Goal: Information Seeking & Learning: Learn about a topic

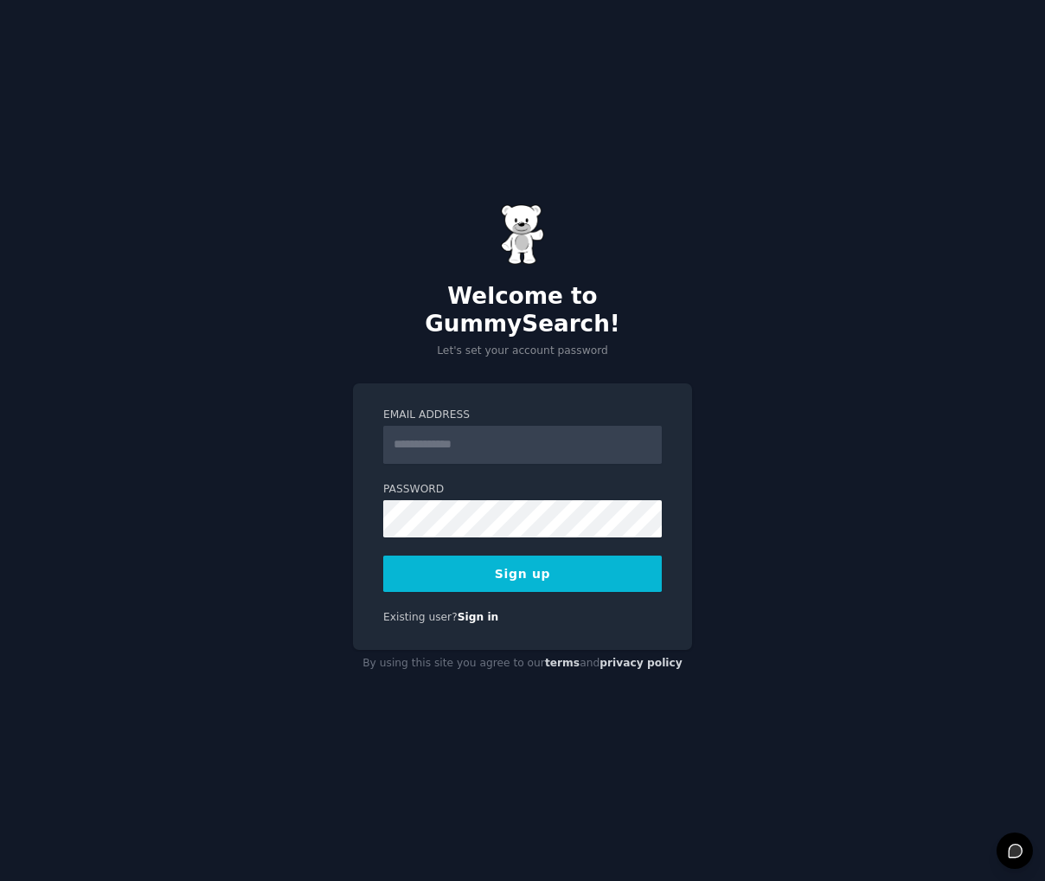
type input "**********"
click at [524, 560] on button "Sign up" at bounding box center [522, 573] width 279 height 36
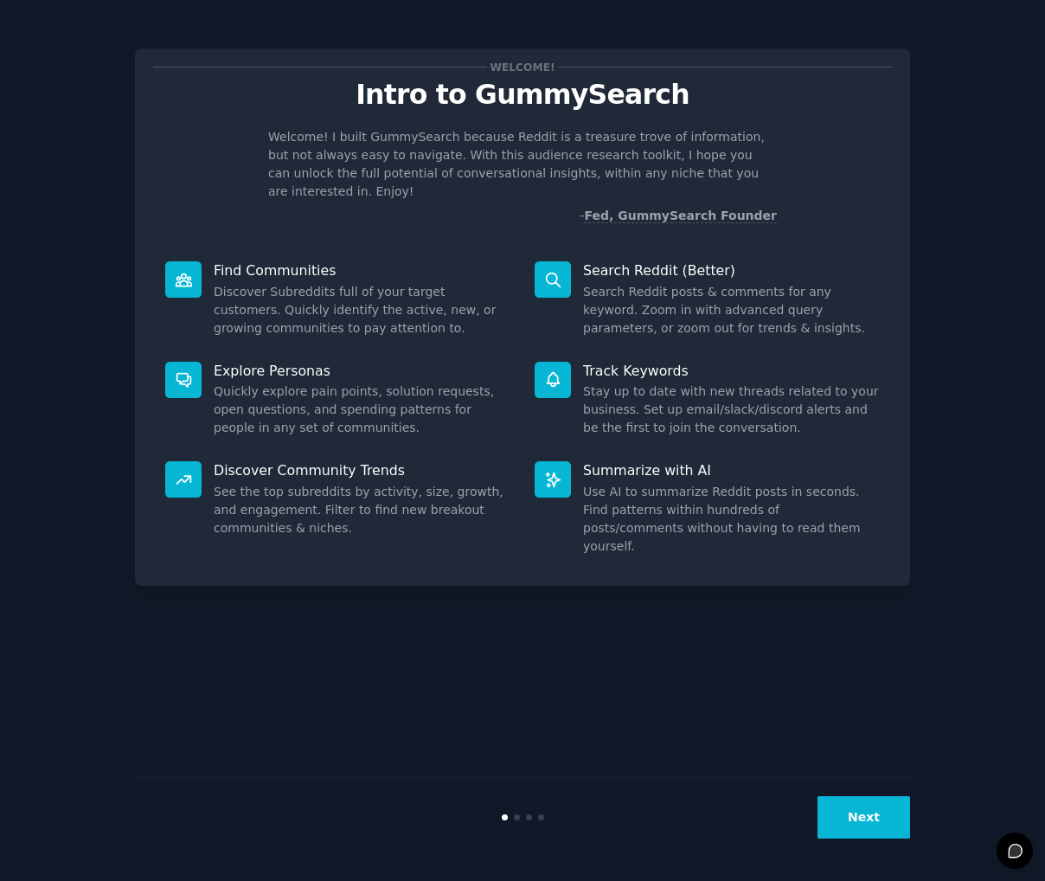
click at [839, 815] on button "Next" at bounding box center [864, 817] width 93 height 42
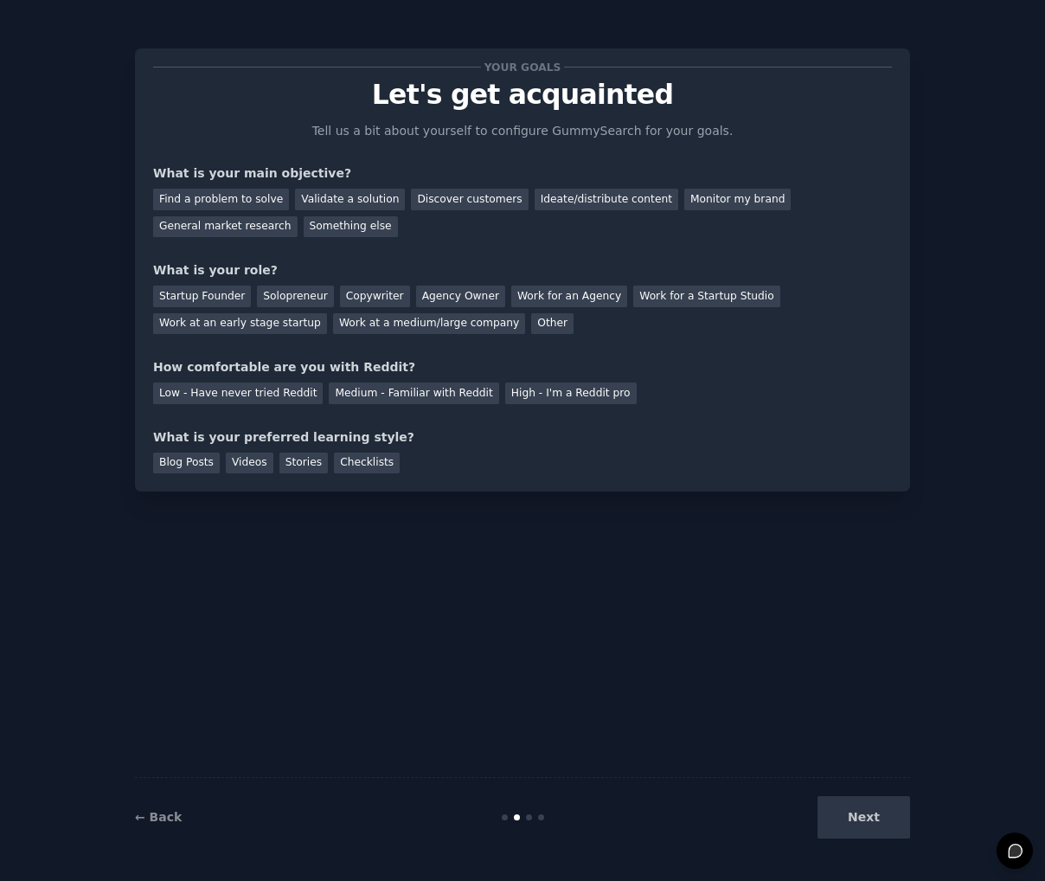
click at [851, 817] on div "Next" at bounding box center [781, 817] width 259 height 42
click at [254, 202] on div "Find a problem to solve" at bounding box center [221, 200] width 136 height 22
click at [473, 202] on div "Discover customers" at bounding box center [469, 200] width 117 height 22
click at [244, 196] on div "Find a problem to solve" at bounding box center [221, 200] width 136 height 22
click at [237, 226] on div "General market research" at bounding box center [225, 227] width 144 height 22
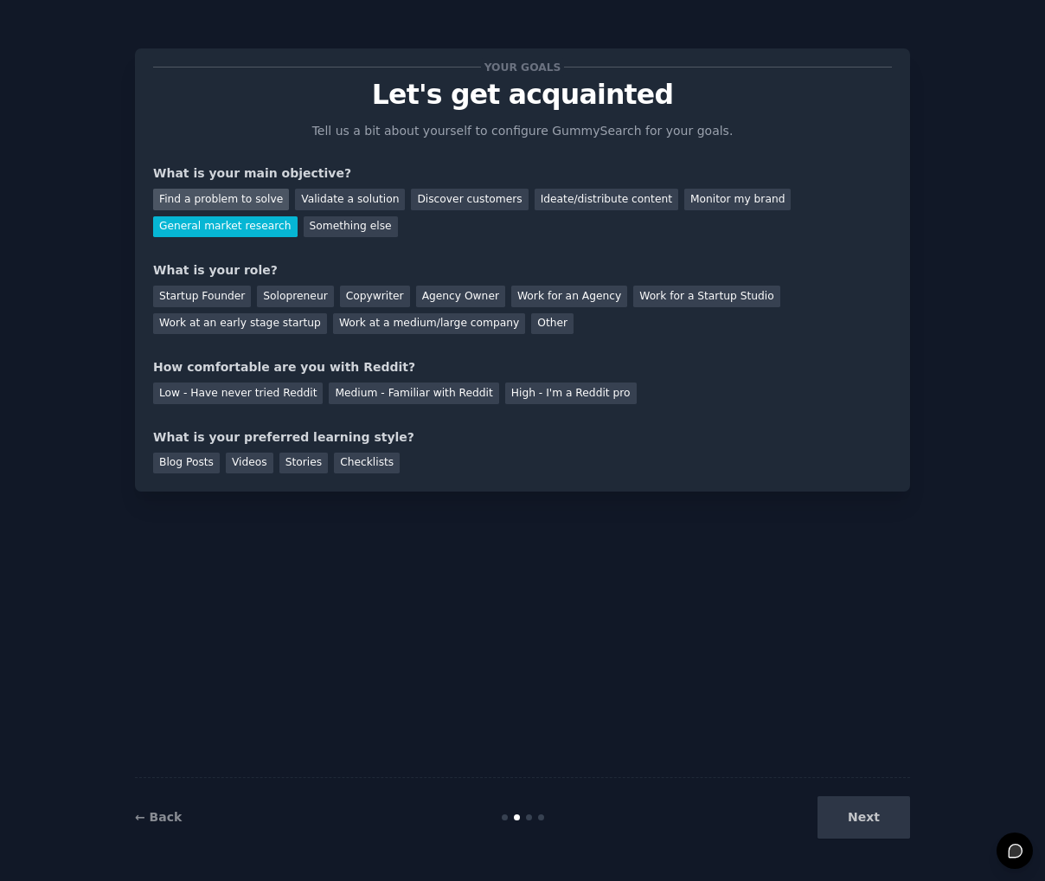
click at [233, 206] on div "Find a problem to solve" at bounding box center [221, 200] width 136 height 22
click at [294, 292] on div "Solopreneur" at bounding box center [295, 297] width 76 height 22
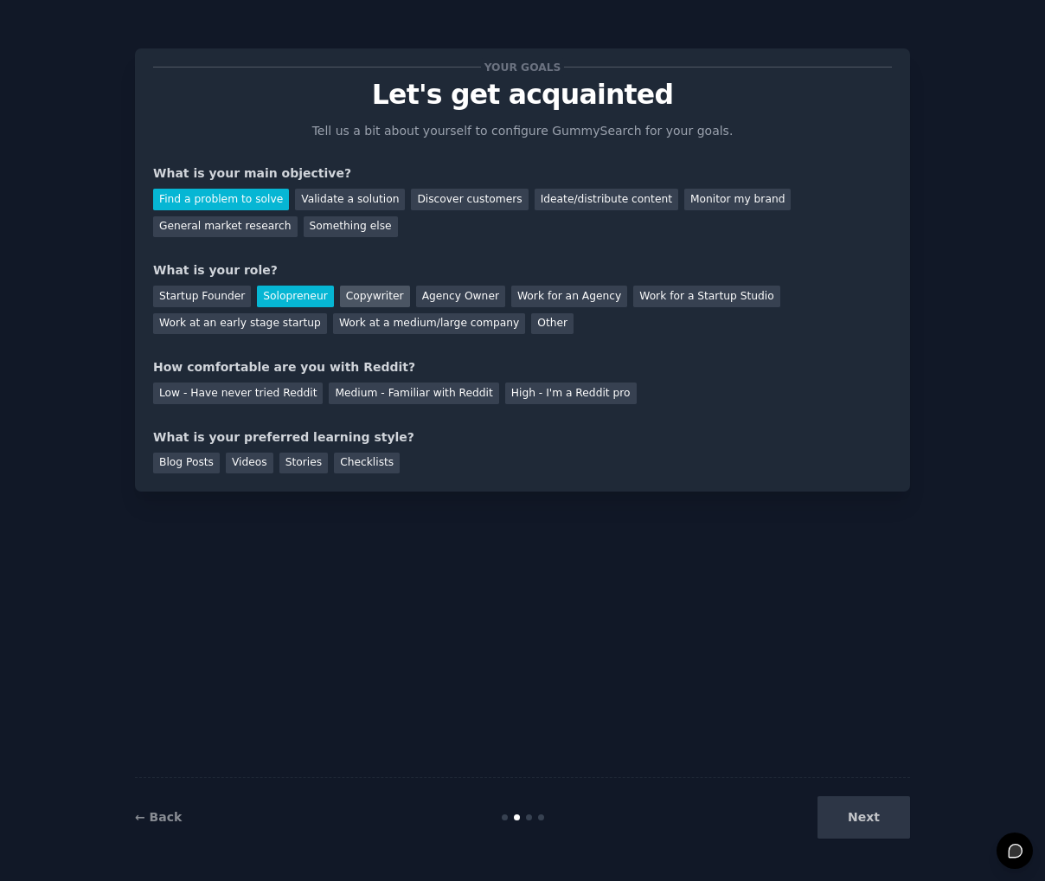
click at [368, 289] on div "Copywriter" at bounding box center [375, 297] width 70 height 22
click at [284, 289] on div "Solopreneur" at bounding box center [295, 297] width 76 height 22
click at [426, 393] on div "Medium - Familiar with Reddit" at bounding box center [414, 393] width 170 height 22
click at [577, 631] on div "Your goals Let's get acquainted Tell us a bit about yourself to configure Gummy…" at bounding box center [522, 440] width 775 height 832
click at [770, 636] on div "Your goals Let's get acquainted Tell us a bit about yourself to configure Gummy…" at bounding box center [522, 440] width 775 height 832
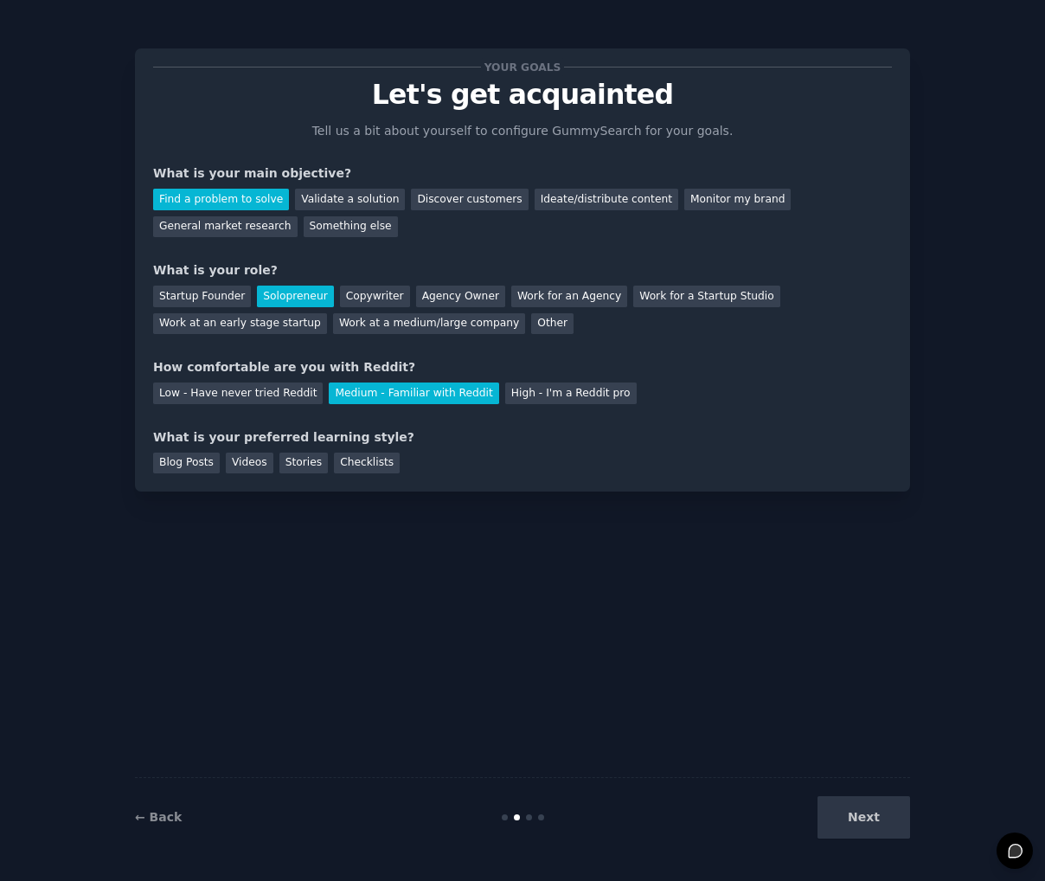
click at [356, 620] on div "Your goals Let's get acquainted Tell us a bit about yourself to configure Gummy…" at bounding box center [522, 440] width 775 height 832
drag, startPoint x: 839, startPoint y: 181, endPoint x: 851, endPoint y: 178, distance: 11.5
click at [851, 178] on div "What is your main objective?" at bounding box center [522, 173] width 739 height 18
click at [869, 471] on div "Blog Posts Videos Stories Checklists" at bounding box center [522, 460] width 739 height 28
click at [695, 561] on div "Your goals Let's get acquainted Tell us a bit about yourself to configure Gummy…" at bounding box center [522, 440] width 775 height 832
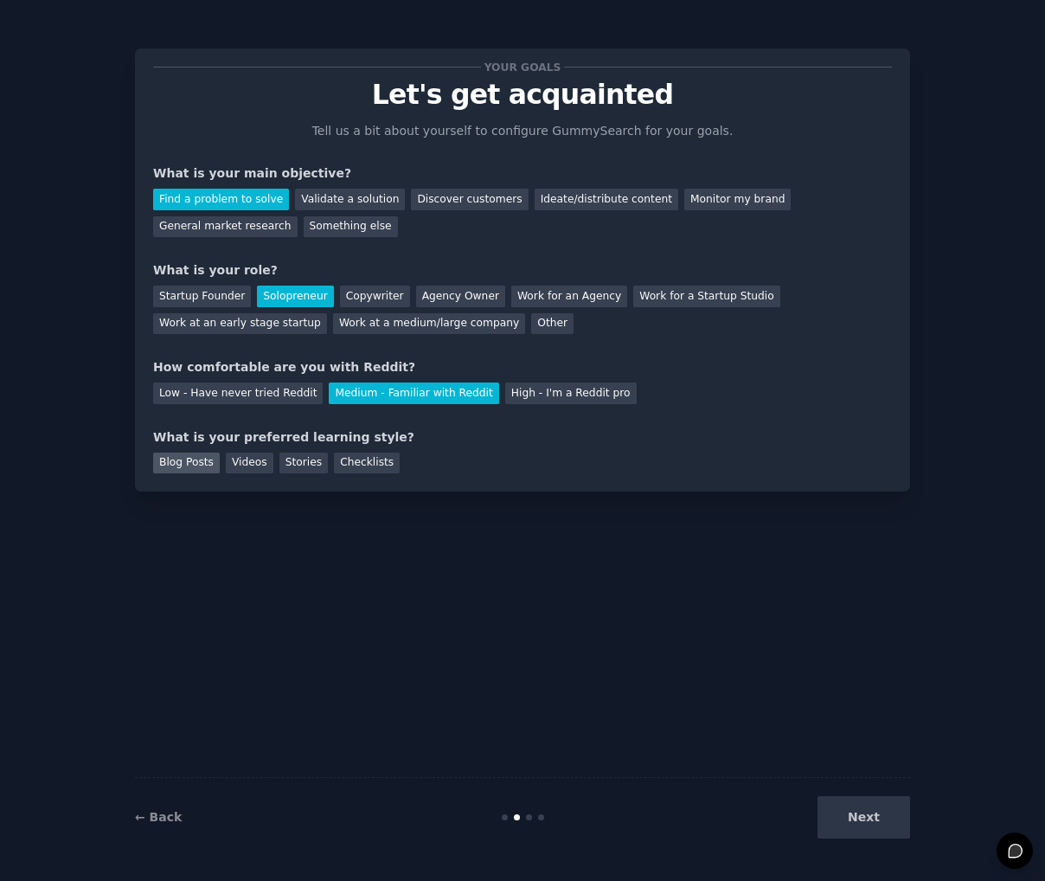
click at [190, 461] on div "Blog Posts" at bounding box center [186, 464] width 67 height 22
click at [233, 463] on div "Videos" at bounding box center [250, 464] width 48 height 22
click at [325, 468] on div "Blog Posts Videos Stories Checklists" at bounding box center [522, 460] width 739 height 28
click at [371, 466] on div "Checklists" at bounding box center [367, 464] width 66 height 22
click at [865, 814] on button "Next" at bounding box center [864, 817] width 93 height 42
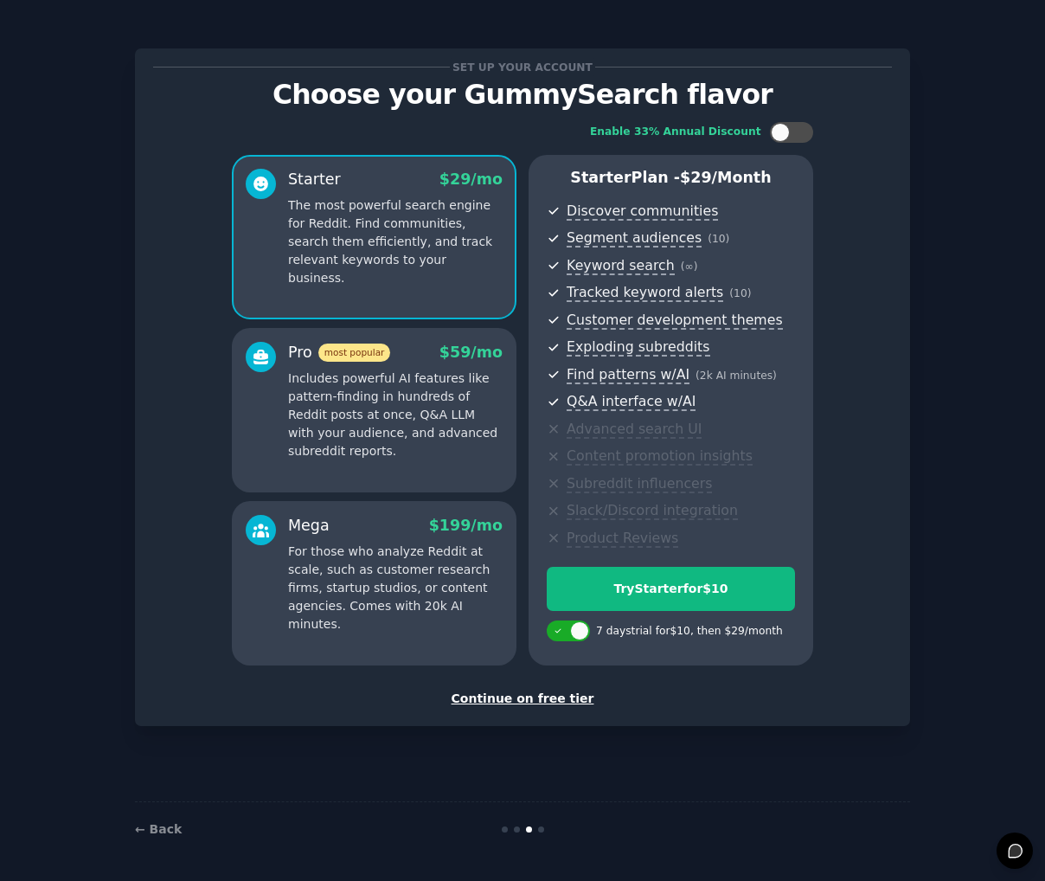
click at [545, 700] on div "Continue on free tier" at bounding box center [522, 699] width 739 height 18
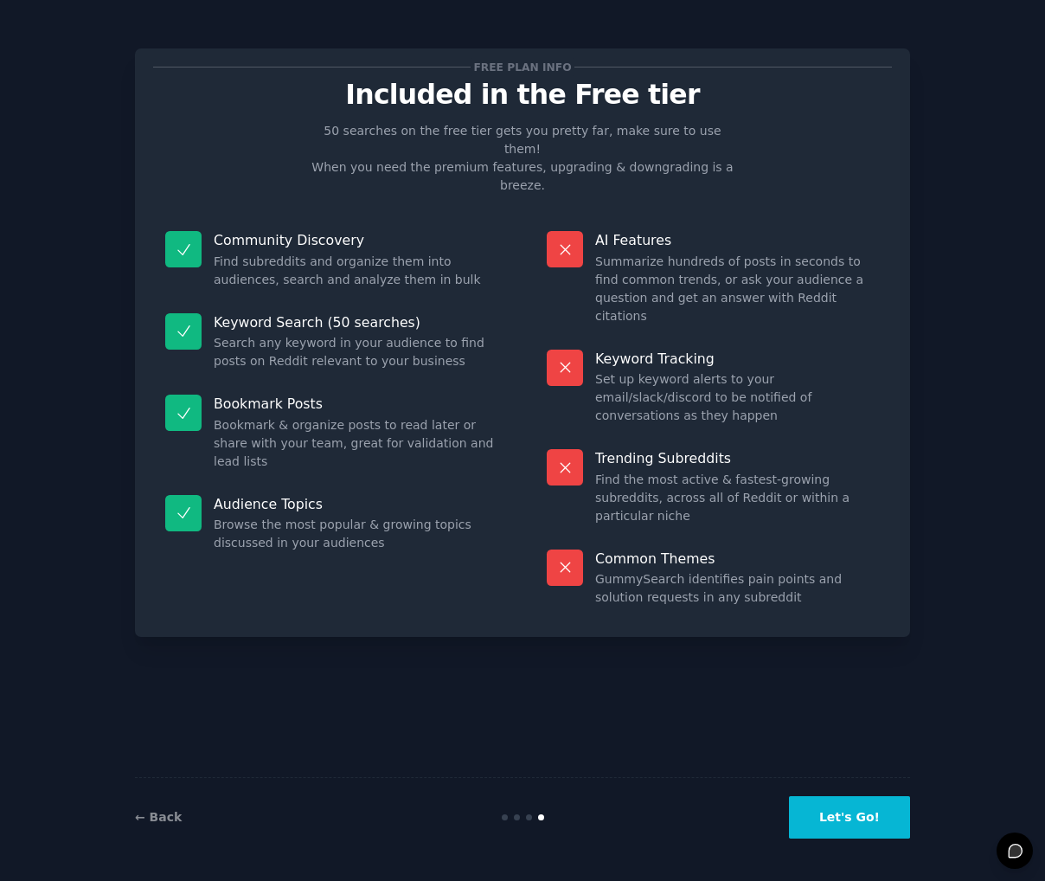
click at [585, 651] on div "Free plan info Included in the Free tier 50 searches on the free tier gets you …" at bounding box center [522, 440] width 775 height 832
click at [706, 670] on div "Free plan info Included in the Free tier 50 searches on the free tier gets you …" at bounding box center [522, 440] width 775 height 832
click at [877, 823] on button "Let's Go!" at bounding box center [849, 817] width 121 height 42
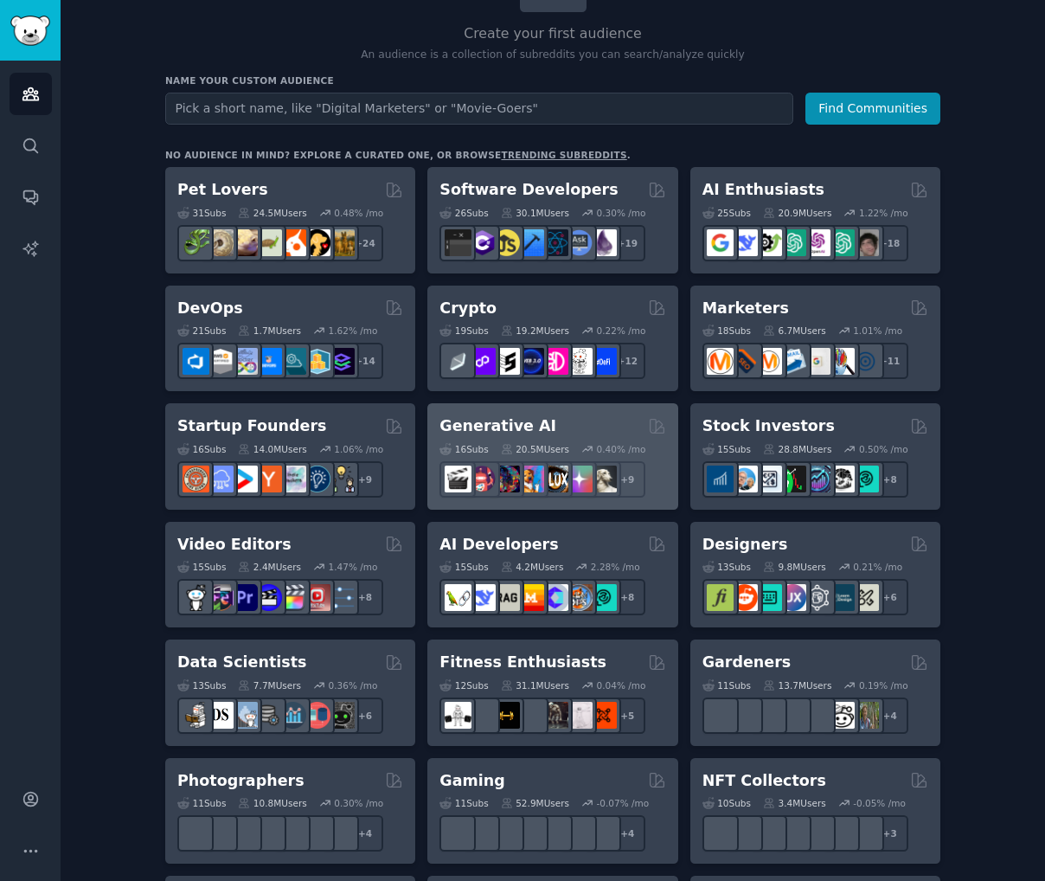
scroll to position [173, 0]
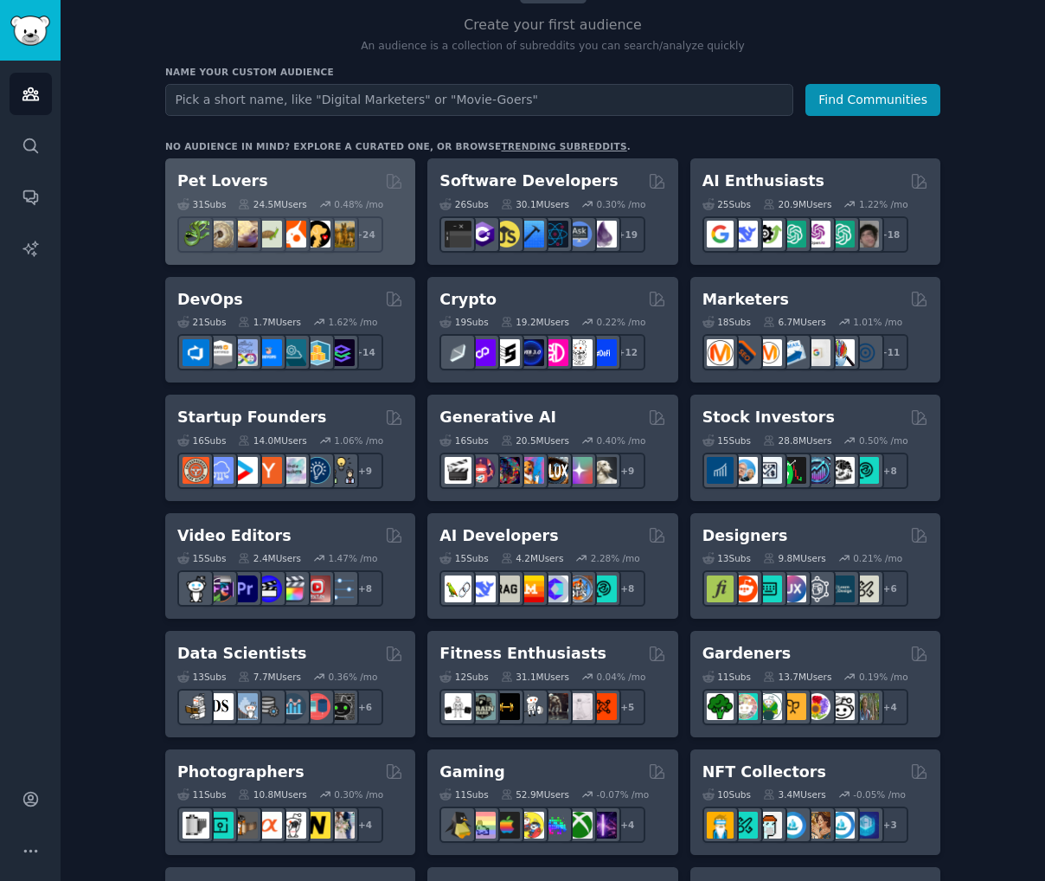
click at [282, 170] on div "Pet Lovers" at bounding box center [290, 181] width 226 height 22
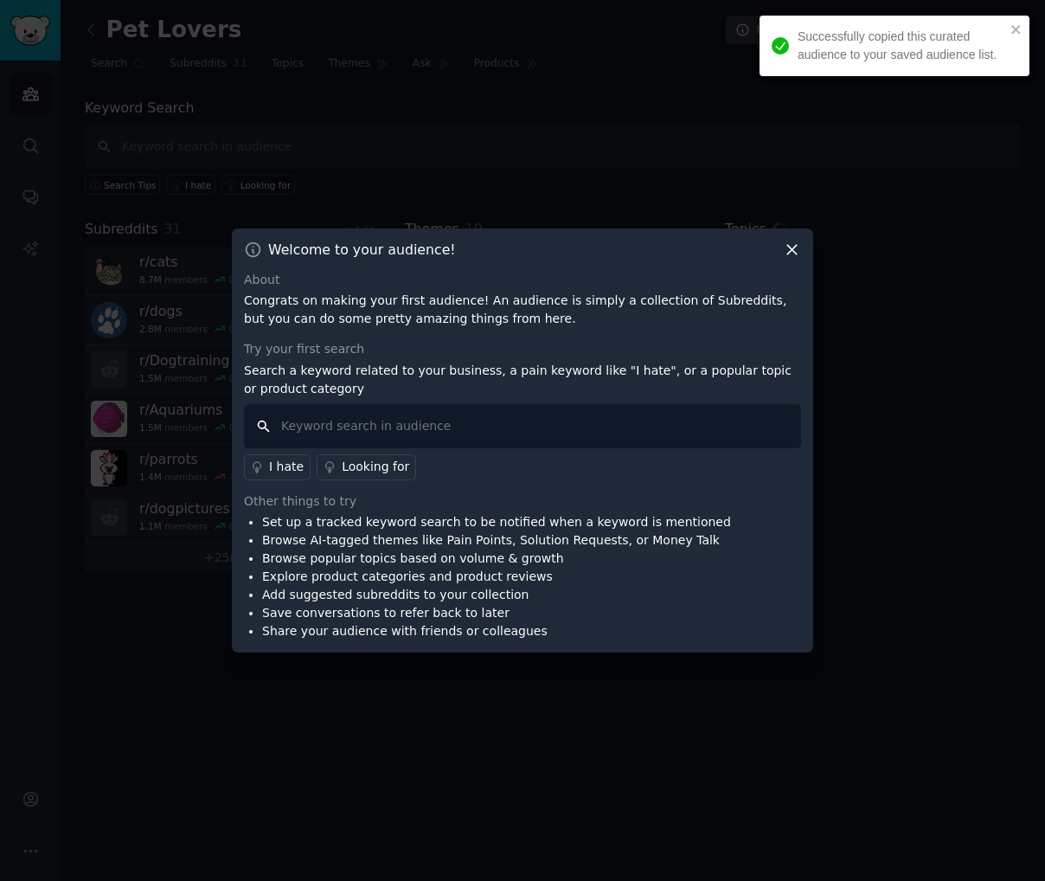
click at [498, 422] on input "text" at bounding box center [522, 426] width 557 height 44
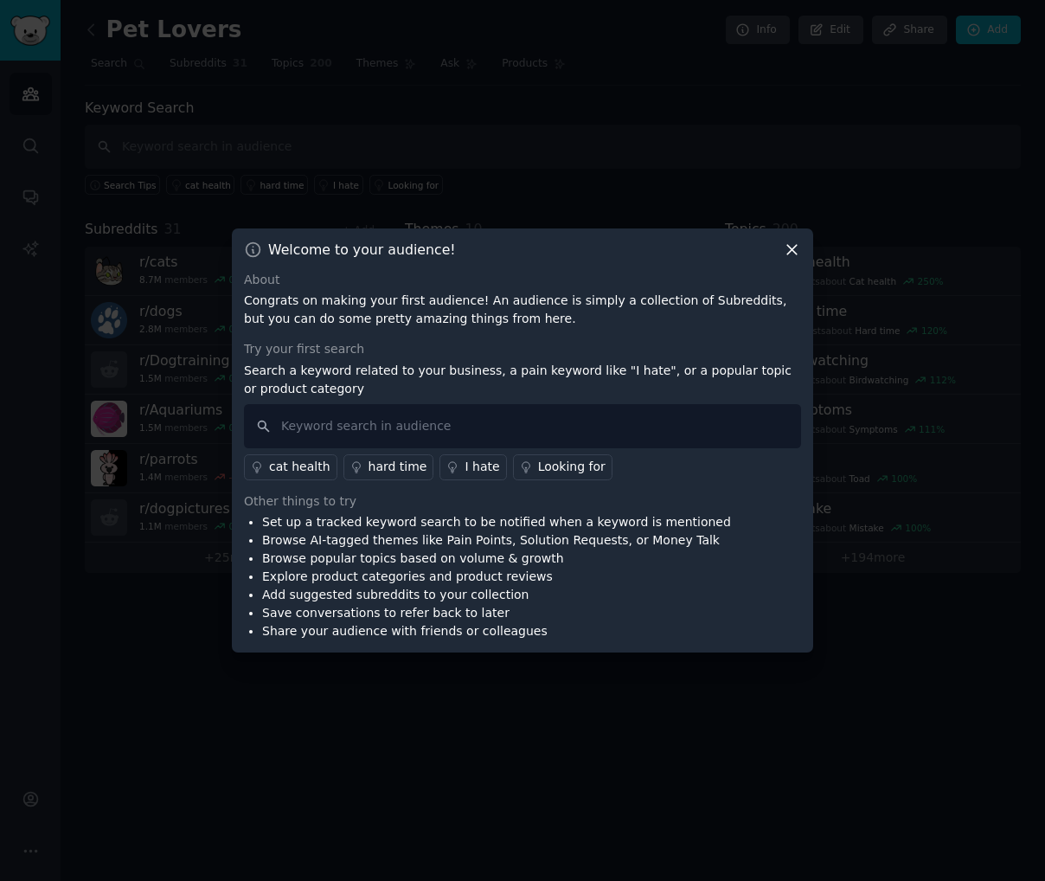
click at [574, 468] on div "Looking for" at bounding box center [571, 467] width 67 height 18
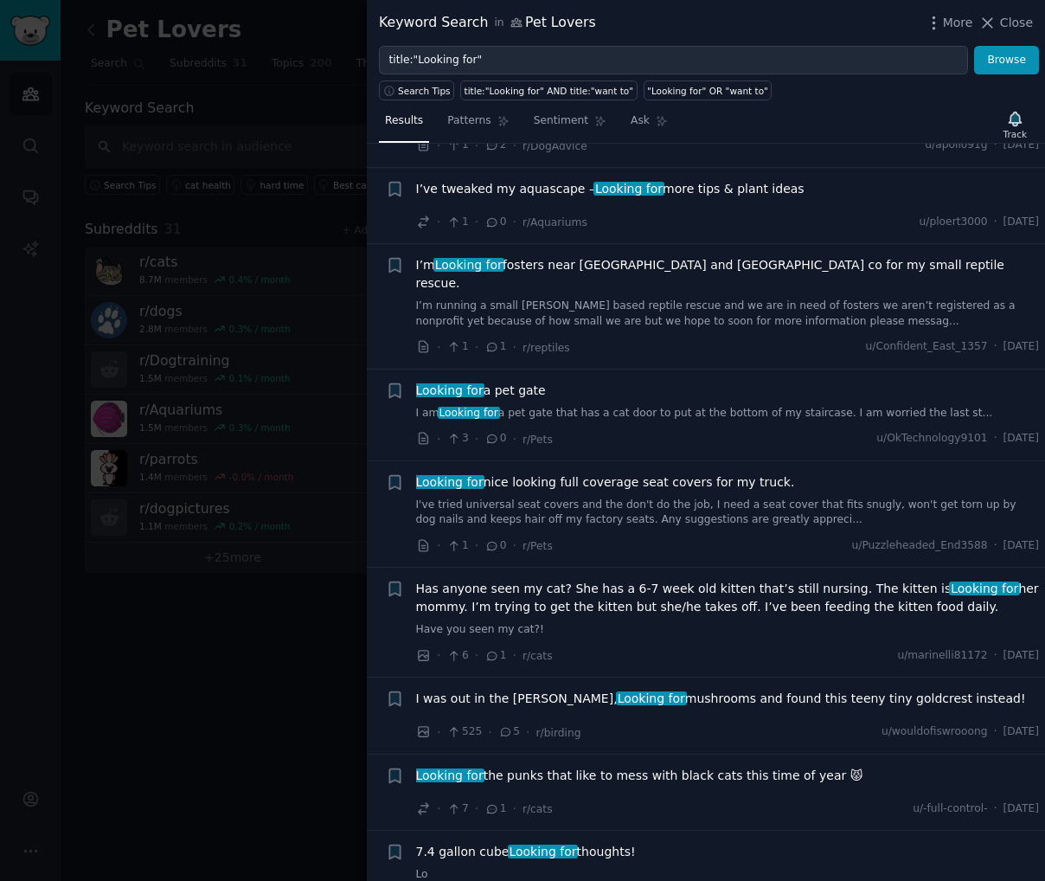
scroll to position [1125, 0]
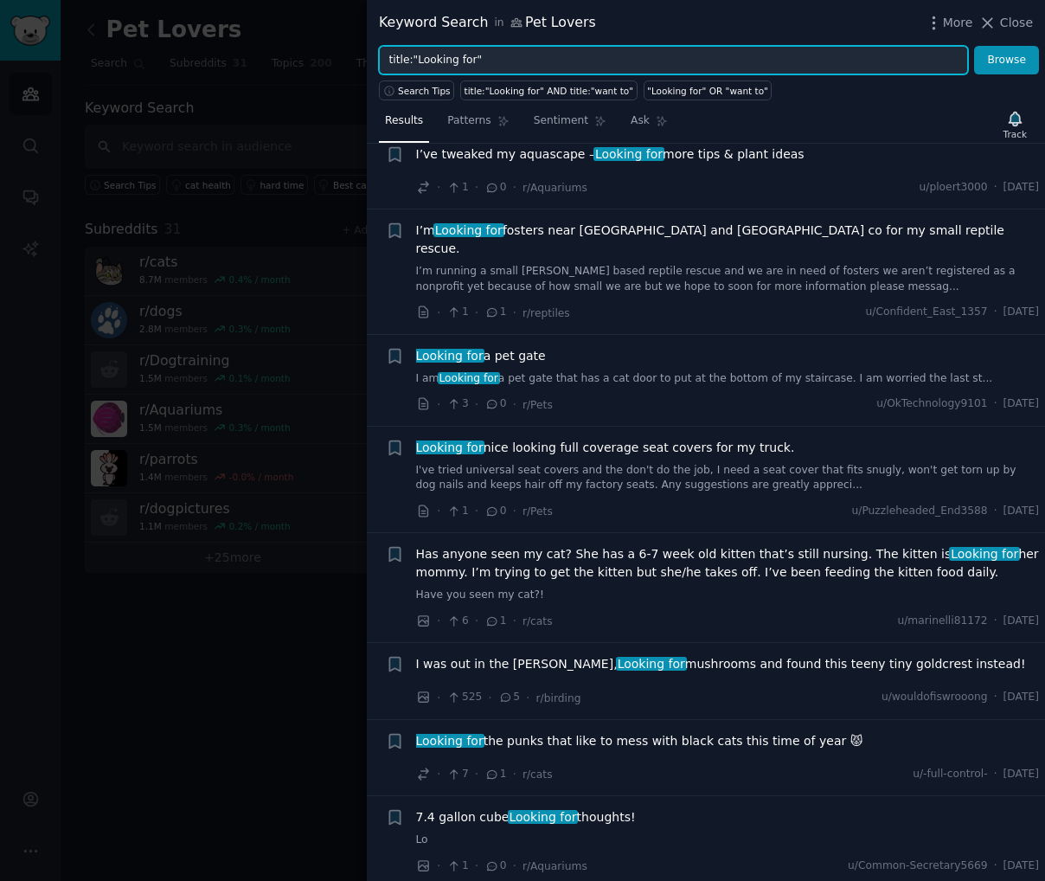
click at [527, 60] on input "title:"Looking for"" at bounding box center [673, 60] width 589 height 29
click at [588, 63] on input "title:"Looking for"" at bounding box center [673, 60] width 589 height 29
click at [472, 59] on input "title:"Looking for"" at bounding box center [673, 60] width 589 height 29
click at [974, 46] on button "Browse" at bounding box center [1006, 60] width 65 height 29
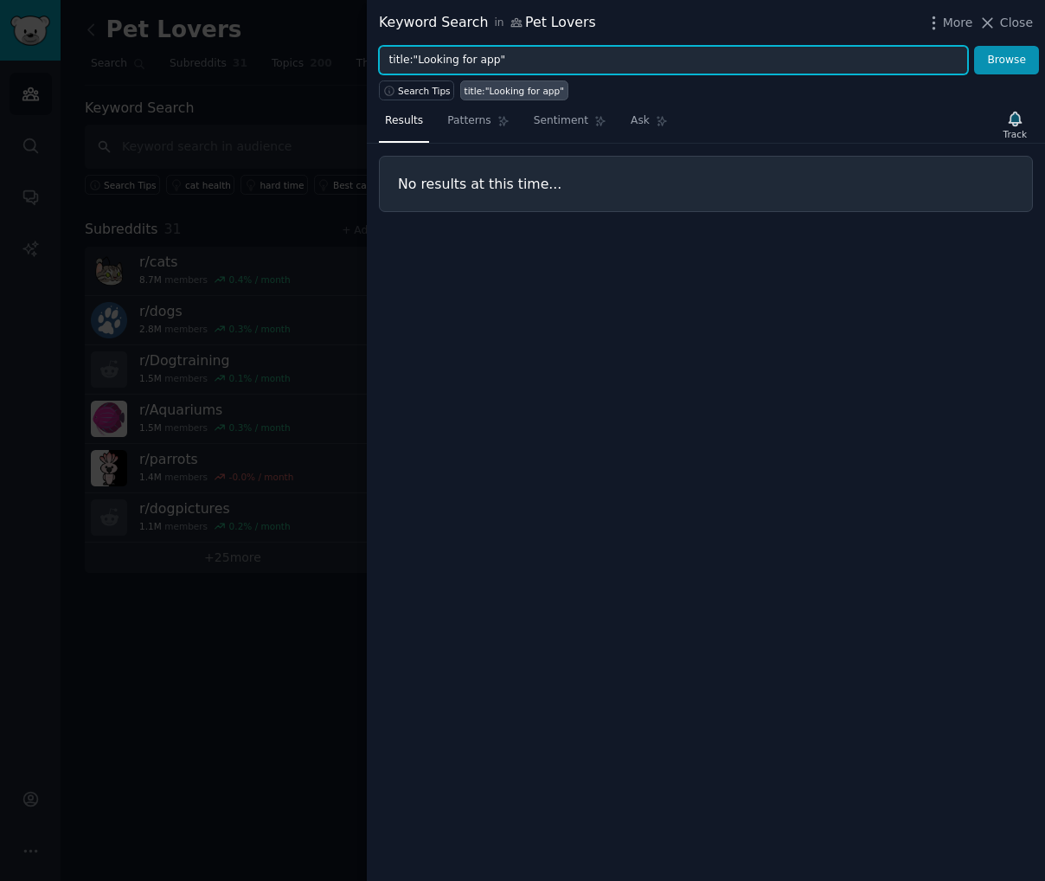
drag, startPoint x: 777, startPoint y: 54, endPoint x: 353, endPoint y: 72, distance: 424.4
click at [353, 72] on div "Keyword Search in Pet Lovers More Close title:"Looking for app" Browse Search T…" at bounding box center [522, 440] width 1045 height 881
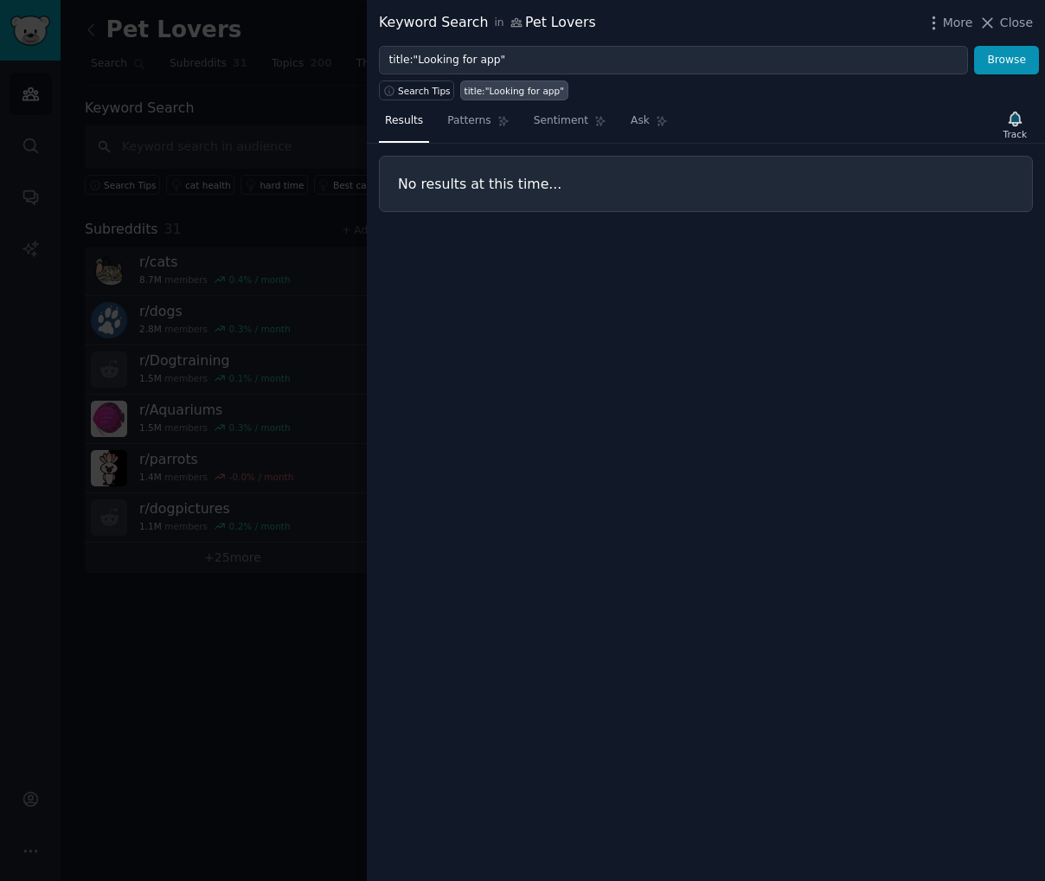
click at [510, 76] on div "Search Tips title:"Looking for app"" at bounding box center [706, 87] width 678 height 26
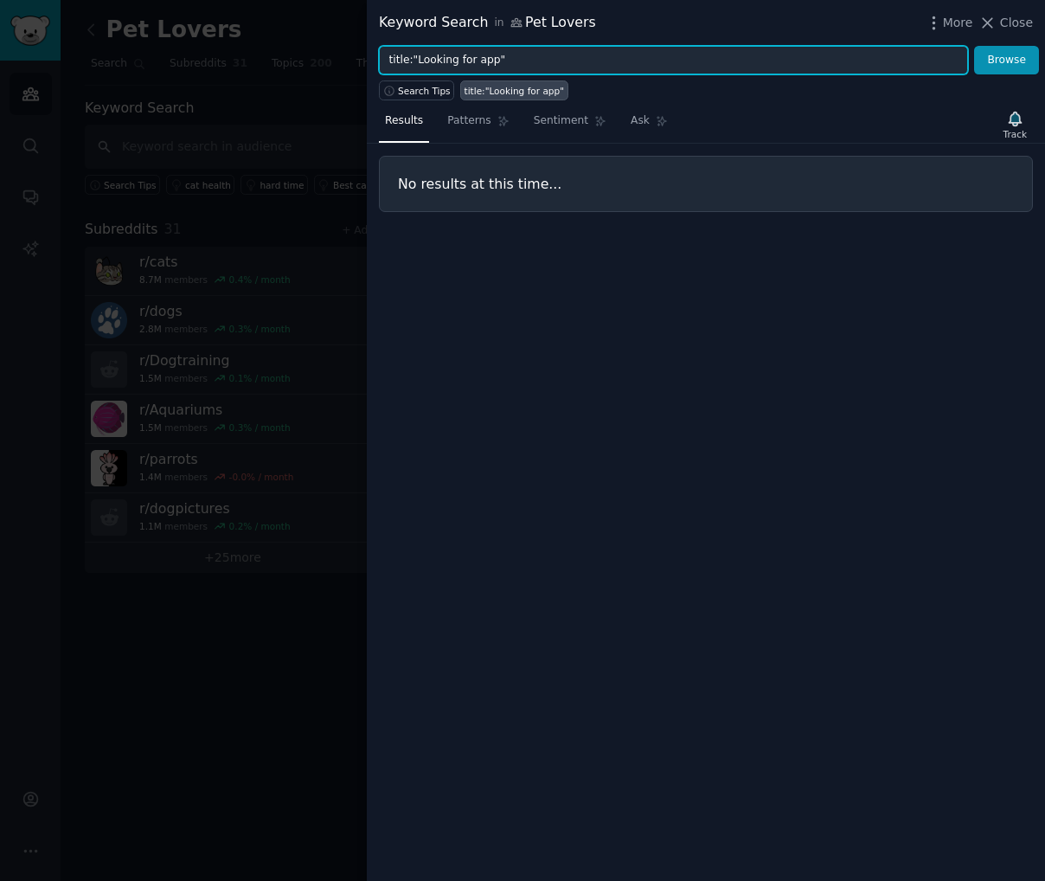
click at [542, 57] on input "title:"Looking for app"" at bounding box center [673, 60] width 589 height 29
drag, startPoint x: 474, startPoint y: 60, endPoint x: 418, endPoint y: 61, distance: 56.3
click at [418, 61] on input "title:"Looking for app"" at bounding box center [673, 60] width 589 height 29
type input "title:"app""
click at [974, 46] on button "Browse" at bounding box center [1006, 60] width 65 height 29
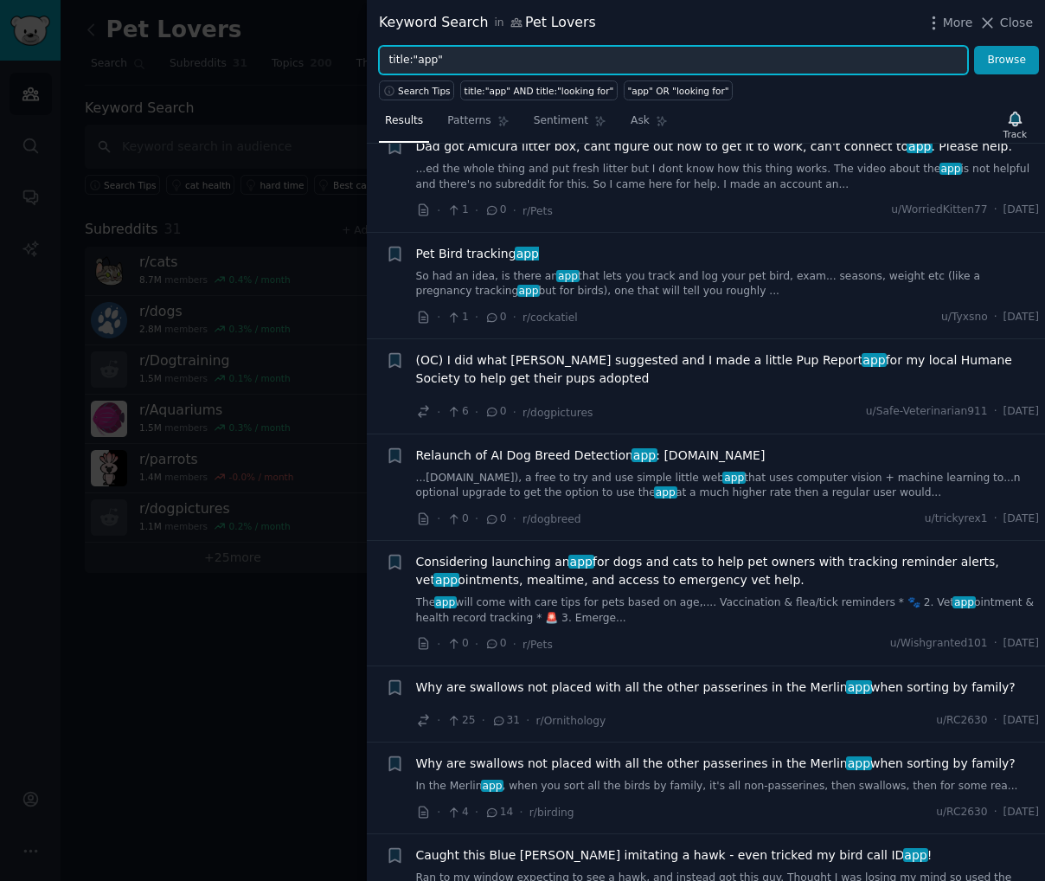
scroll to position [346, 0]
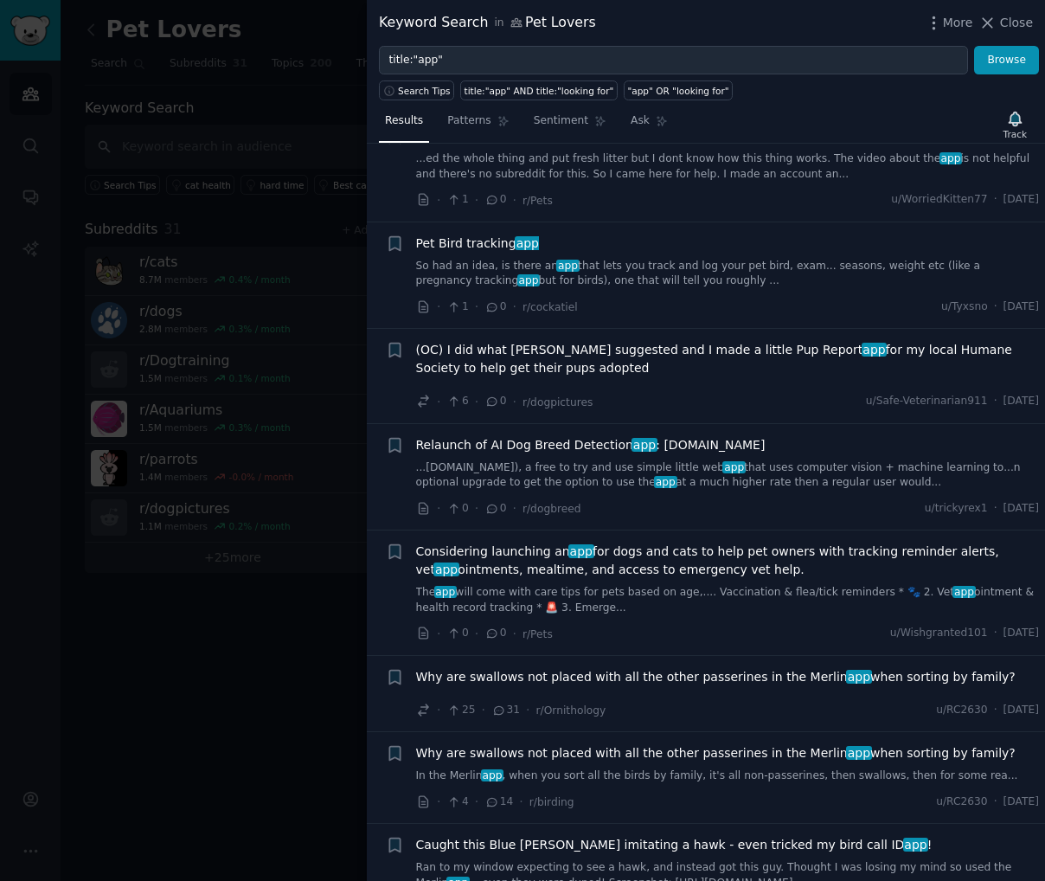
click at [706, 476] on link "...[DOMAIN_NAME]), a free to try and use simple little web app that uses comput…" at bounding box center [728, 475] width 624 height 30
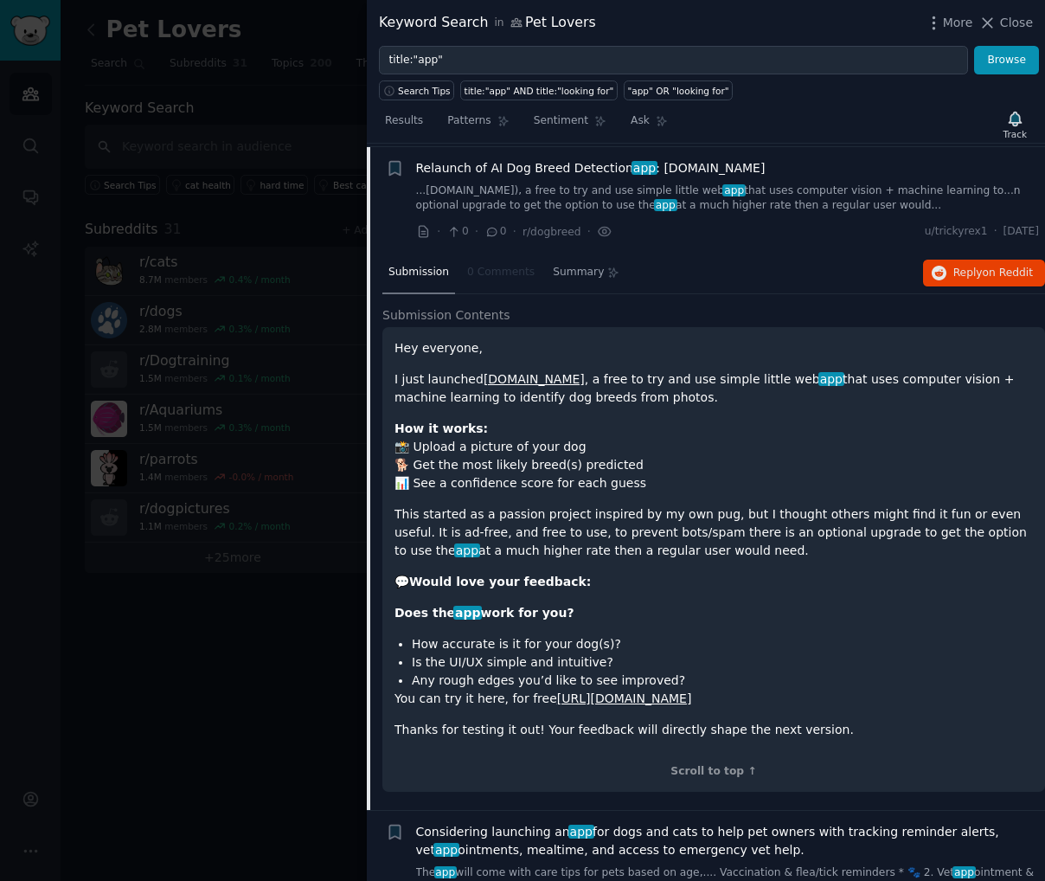
scroll to position [625, 0]
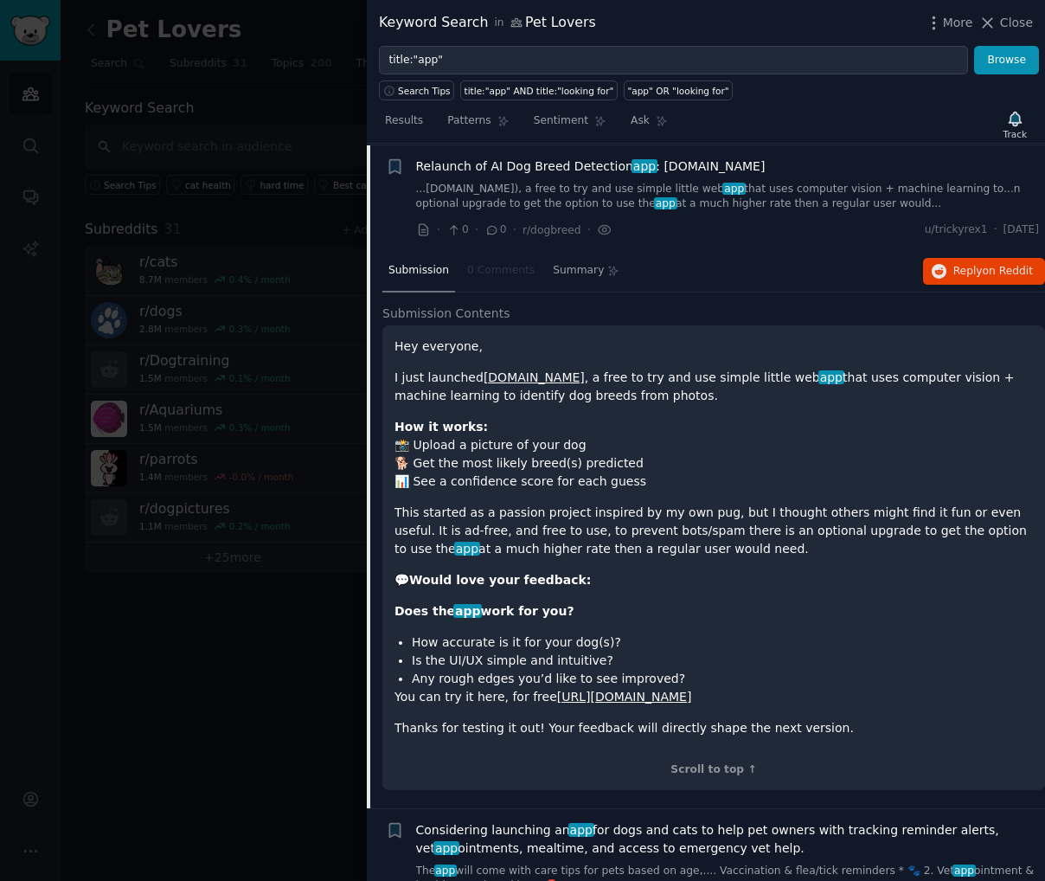
click at [682, 172] on span "Relaunch of AI Dog Breed Detection app : [DOMAIN_NAME]" at bounding box center [591, 166] width 350 height 18
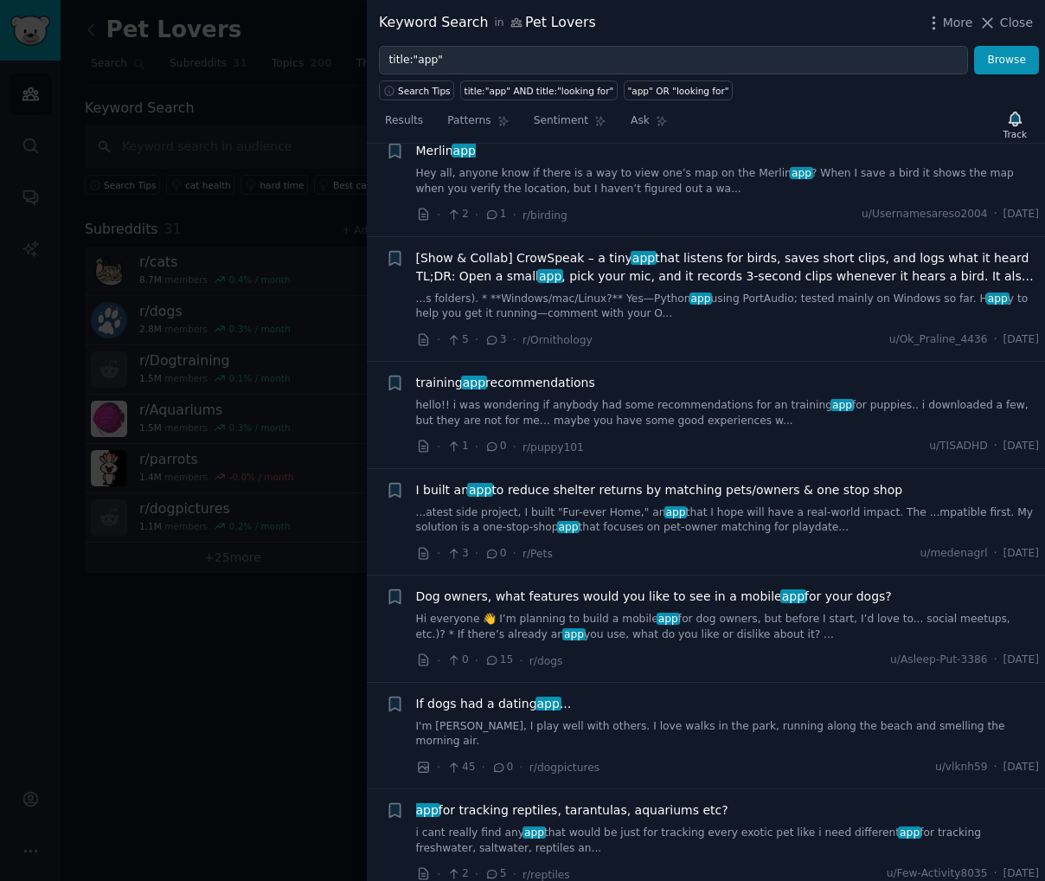
scroll to position [1663, 0]
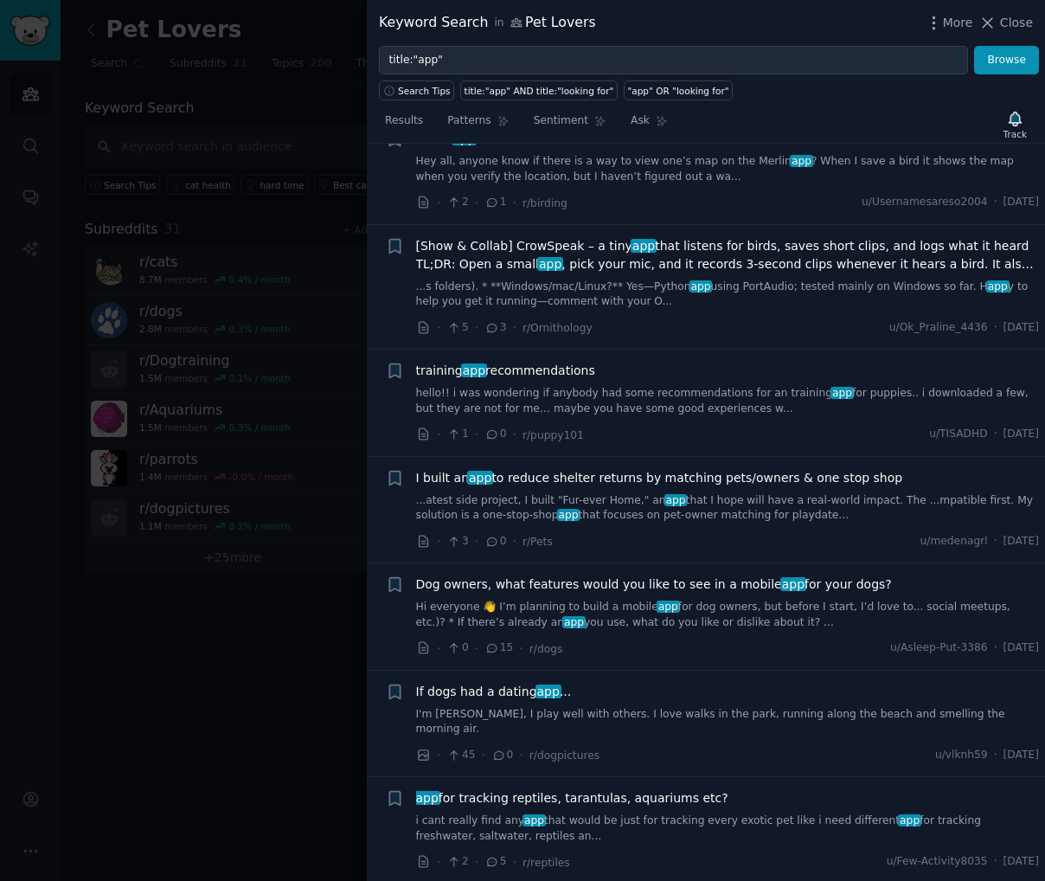
click at [671, 707] on link "I'm [PERSON_NAME], I play well with others. I love walks in the park, running a…" at bounding box center [728, 722] width 624 height 30
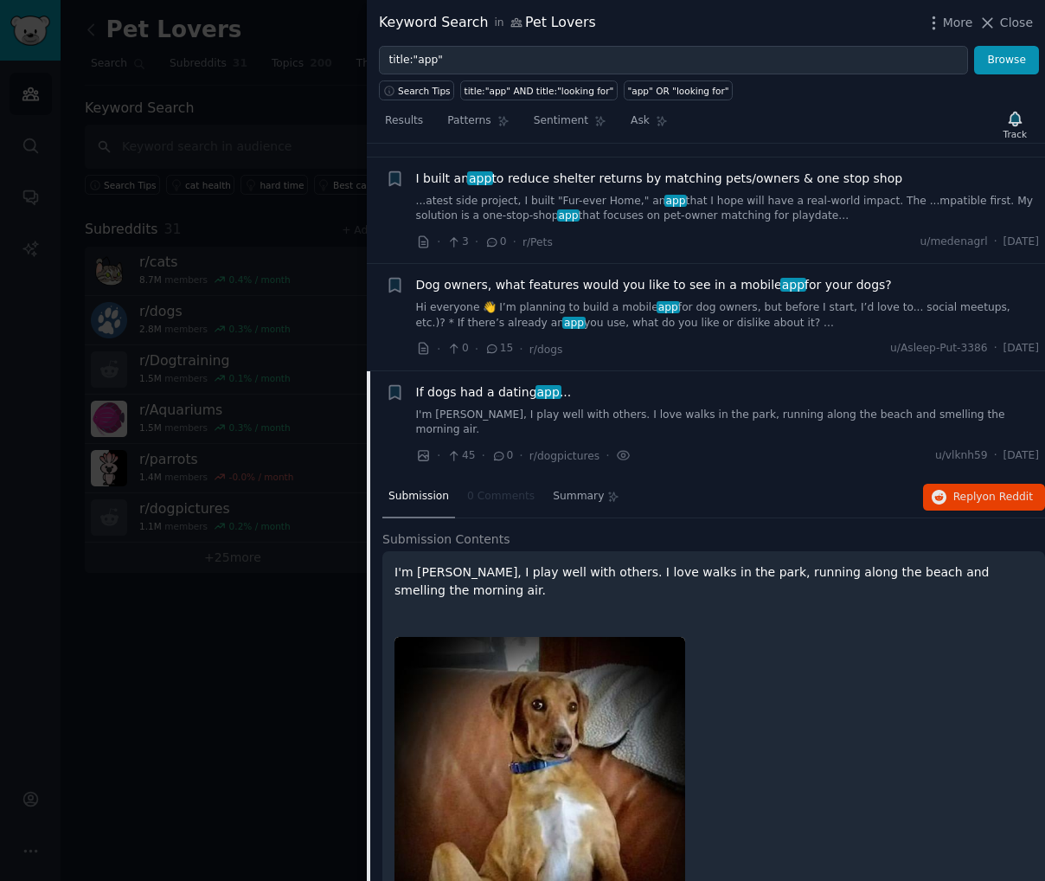
scroll to position [1926, 0]
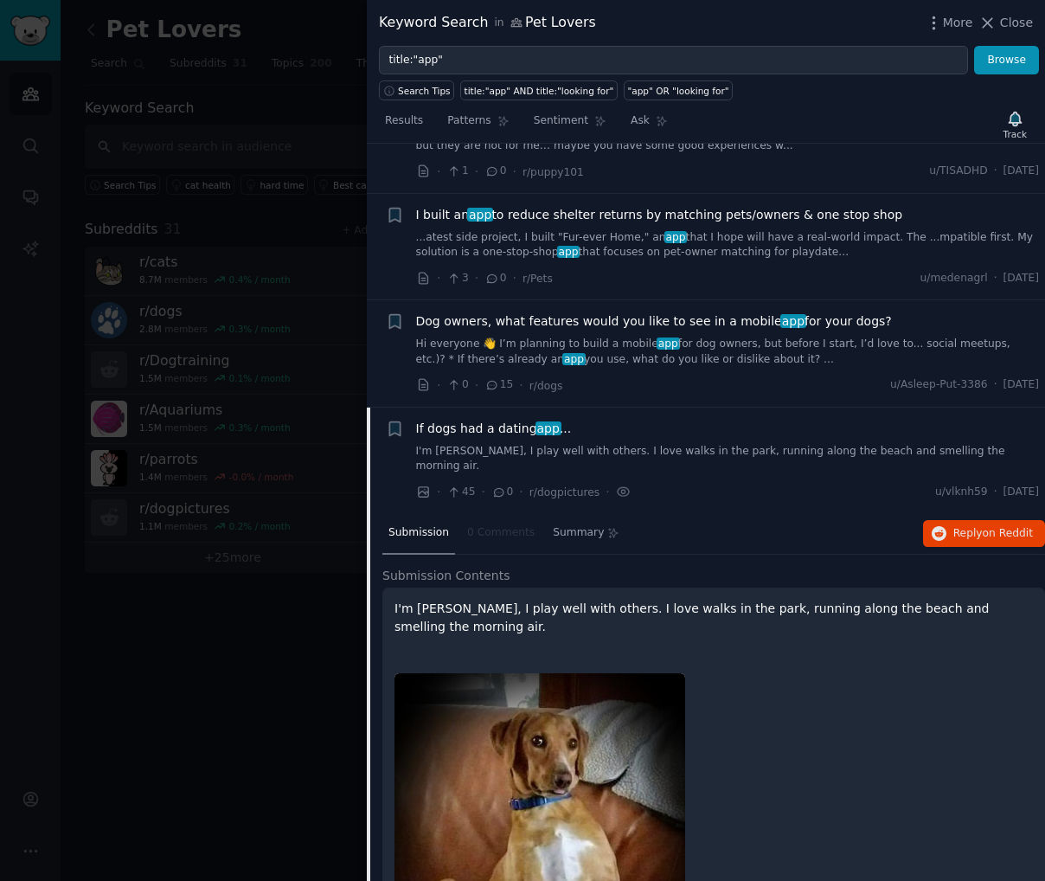
drag, startPoint x: 723, startPoint y: 588, endPoint x: 678, endPoint y: 582, distance: 45.4
click at [678, 600] on p "I'm [PERSON_NAME], I play well with others. I love walks in the park, running a…" at bounding box center [714, 618] width 639 height 36
drag, startPoint x: 823, startPoint y: 592, endPoint x: 722, endPoint y: 613, distance: 102.7
click at [722, 613] on p "I'm [PERSON_NAME], I play well with others. I love walks in the park, running a…" at bounding box center [714, 618] width 639 height 36
click at [710, 600] on p "I'm [PERSON_NAME], I play well with others. I love walks in the park, running a…" at bounding box center [714, 618] width 639 height 36
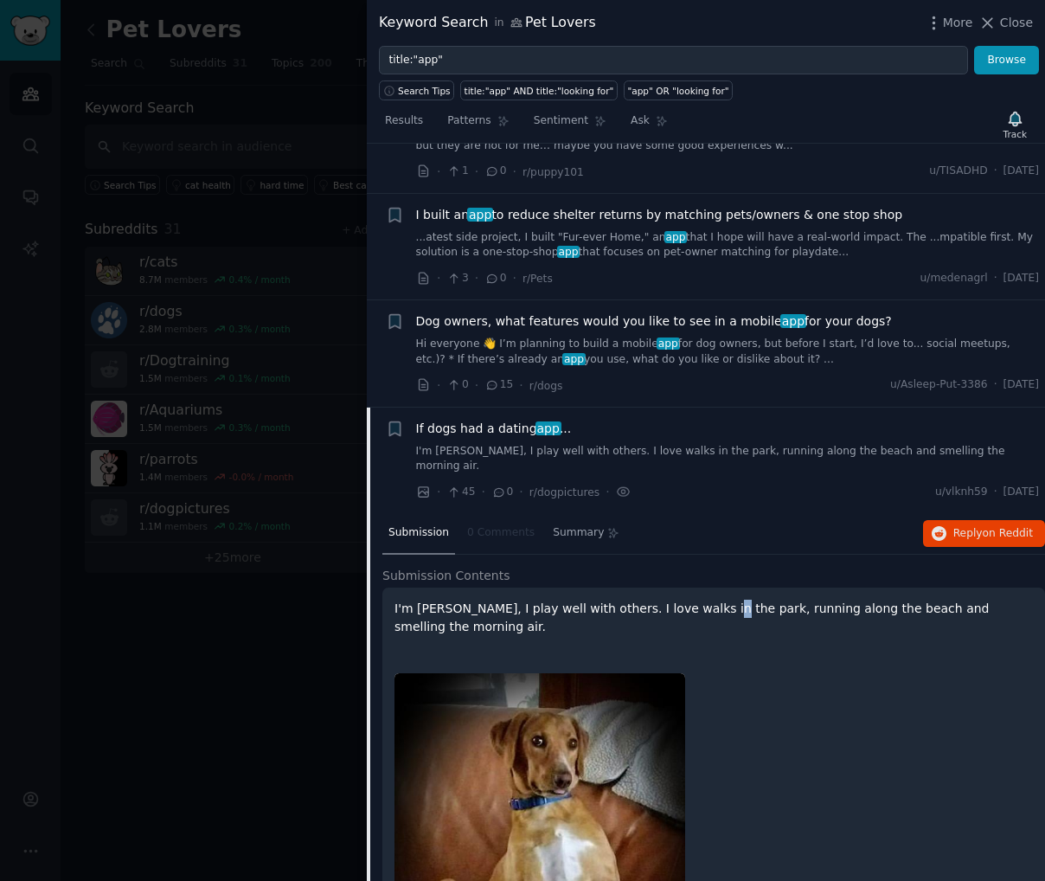
click at [515, 422] on span "If dogs had a dating app ..." at bounding box center [494, 429] width 156 height 18
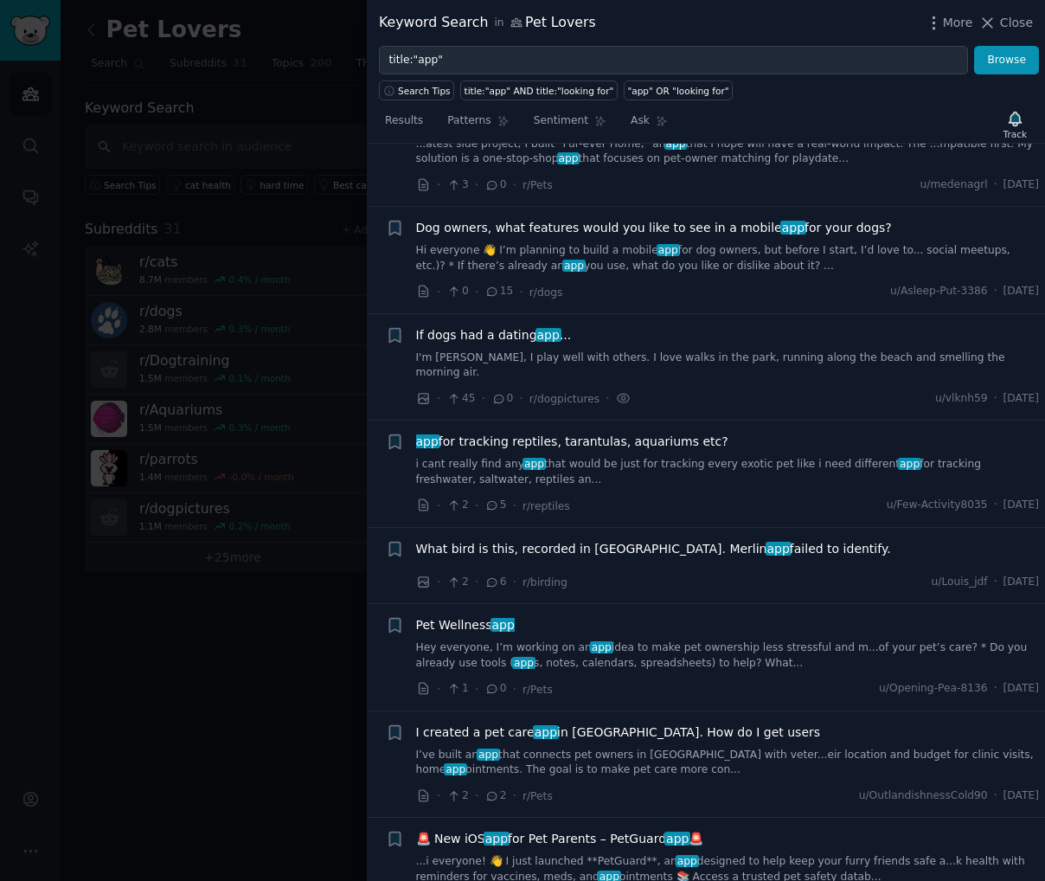
scroll to position [2013, 0]
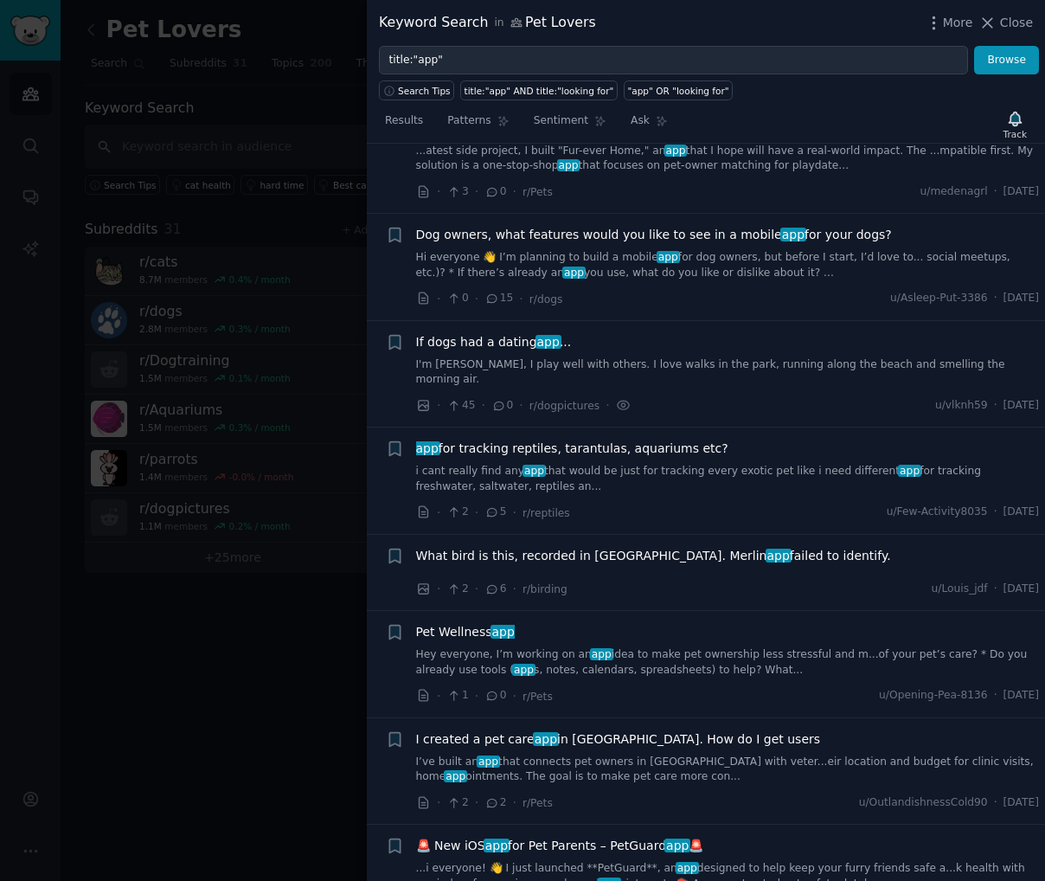
click at [507, 349] on div "If dogs had a dating app ... I'm [PERSON_NAME], I play well with others. I love…" at bounding box center [728, 360] width 624 height 55
click at [513, 338] on span "If dogs had a dating app ..." at bounding box center [494, 342] width 156 height 18
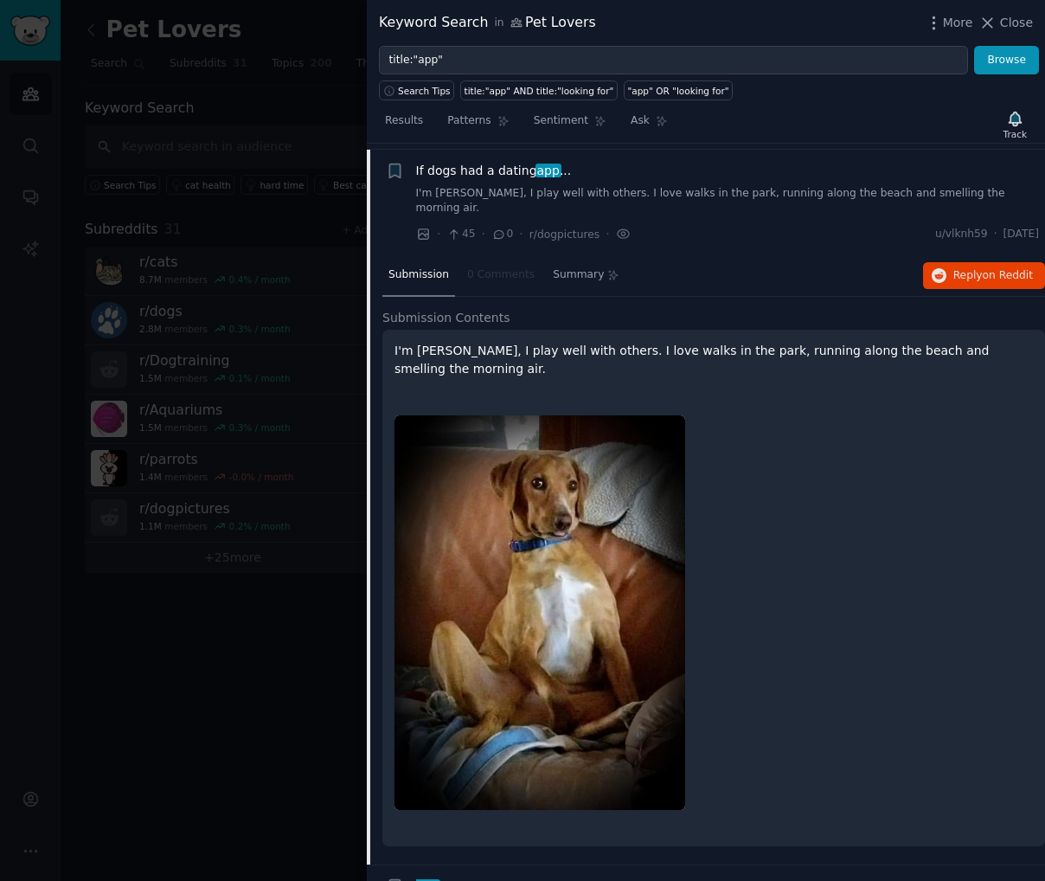
scroll to position [2186, 0]
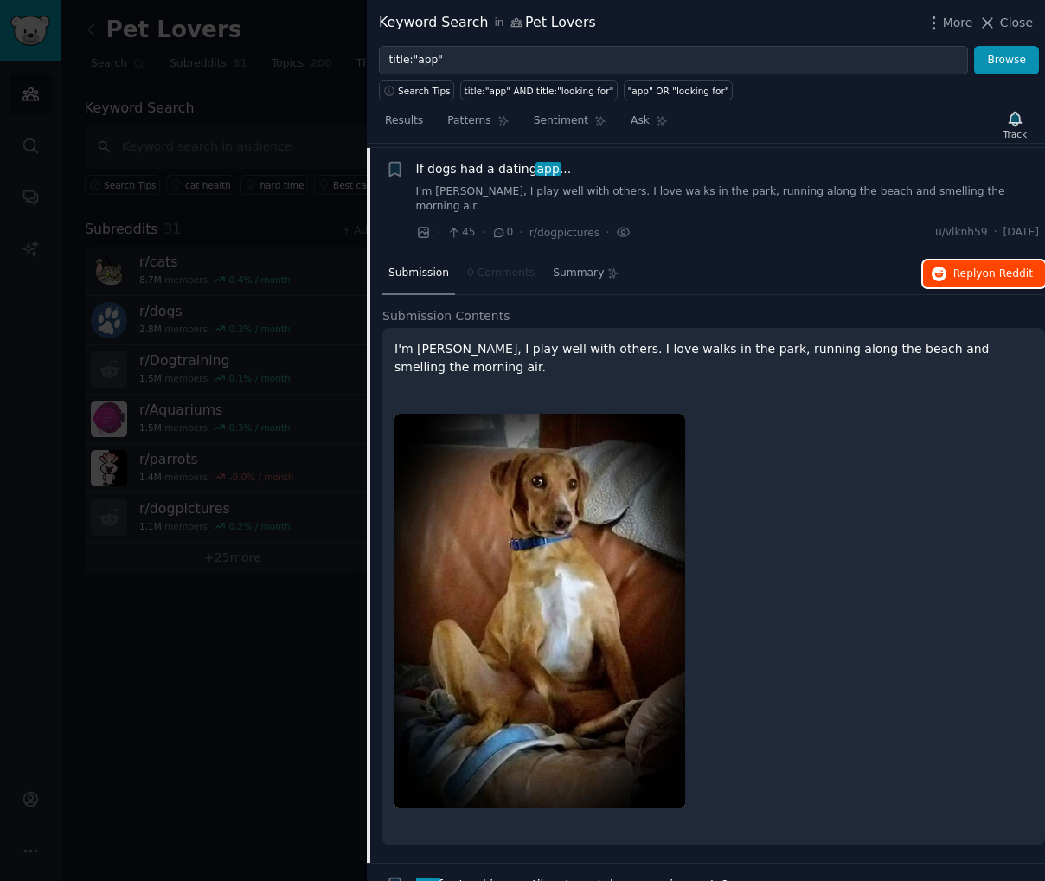
click at [967, 266] on span "Reply on Reddit" at bounding box center [994, 274] width 80 height 16
